Goal: Information Seeking & Learning: Understand process/instructions

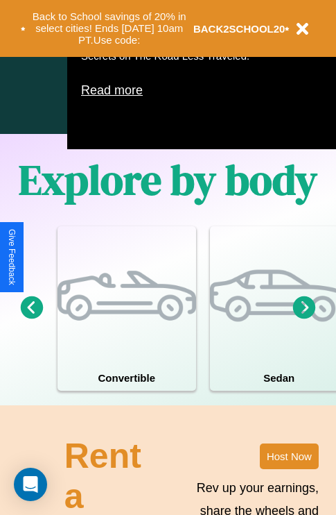
scroll to position [891, 0]
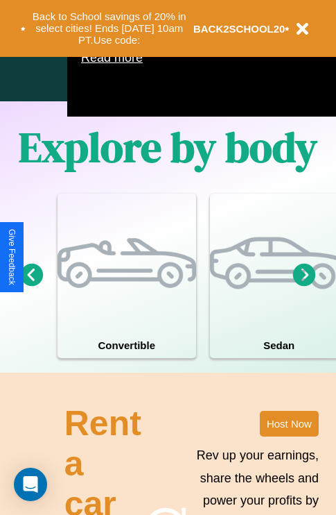
click at [304, 286] on icon at bounding box center [304, 274] width 23 height 23
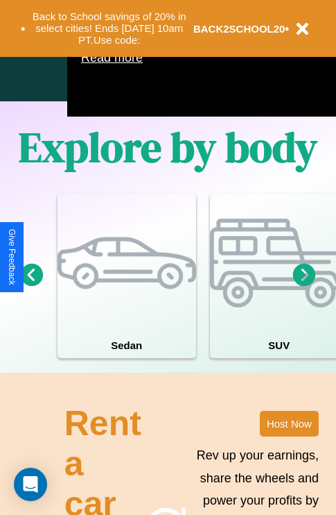
click at [31, 286] on icon at bounding box center [32, 274] width 23 height 23
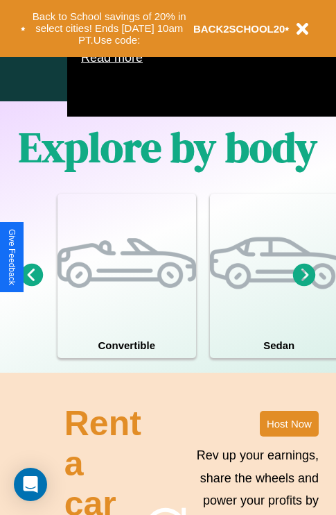
click at [304, 286] on icon at bounding box center [304, 274] width 23 height 23
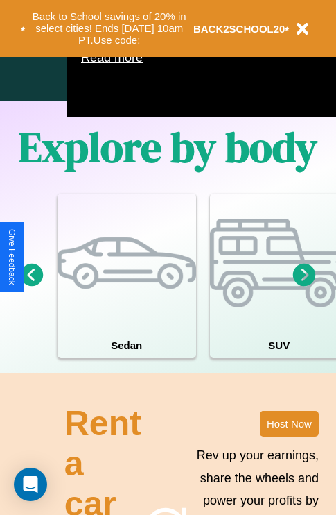
click at [304, 286] on icon at bounding box center [304, 274] width 23 height 23
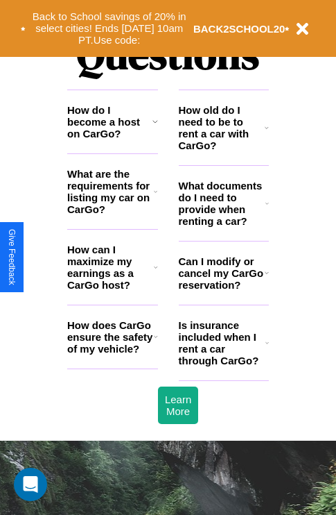
scroll to position [1680, 0]
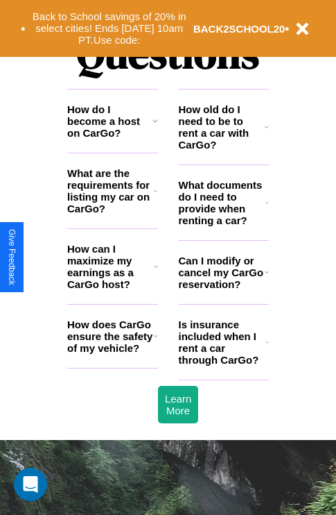
click at [223, 290] on h3 "Can I modify or cancel my CarGo reservation?" at bounding box center [222, 272] width 86 height 35
click at [155, 341] on icon at bounding box center [156, 335] width 4 height 11
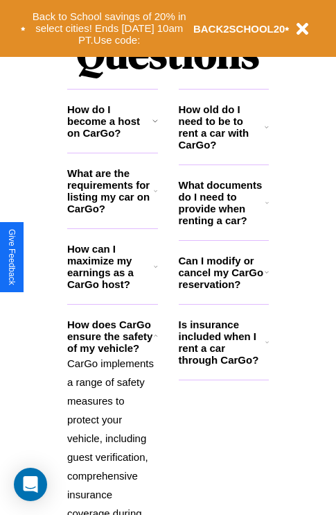
click at [155, 196] on icon at bounding box center [155, 190] width 3 height 11
